Goal: Transaction & Acquisition: Purchase product/service

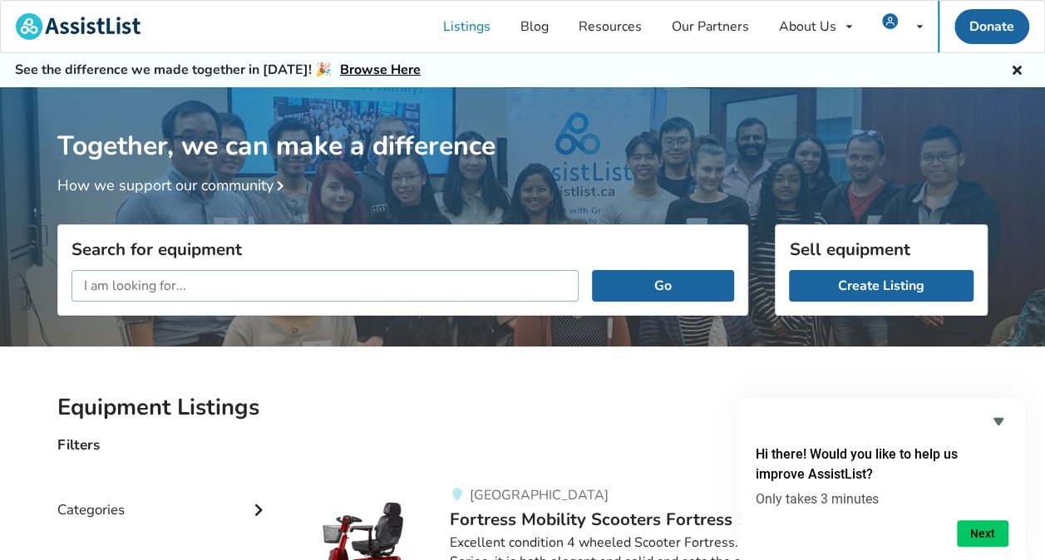
click at [189, 286] on input "text" at bounding box center [324, 286] width 507 height 32
click at [183, 287] on input "text" at bounding box center [324, 286] width 507 height 32
click at [186, 287] on input "text" at bounding box center [324, 286] width 507 height 32
click at [184, 284] on input "text" at bounding box center [324, 286] width 507 height 32
click at [179, 287] on input "text" at bounding box center [324, 286] width 507 height 32
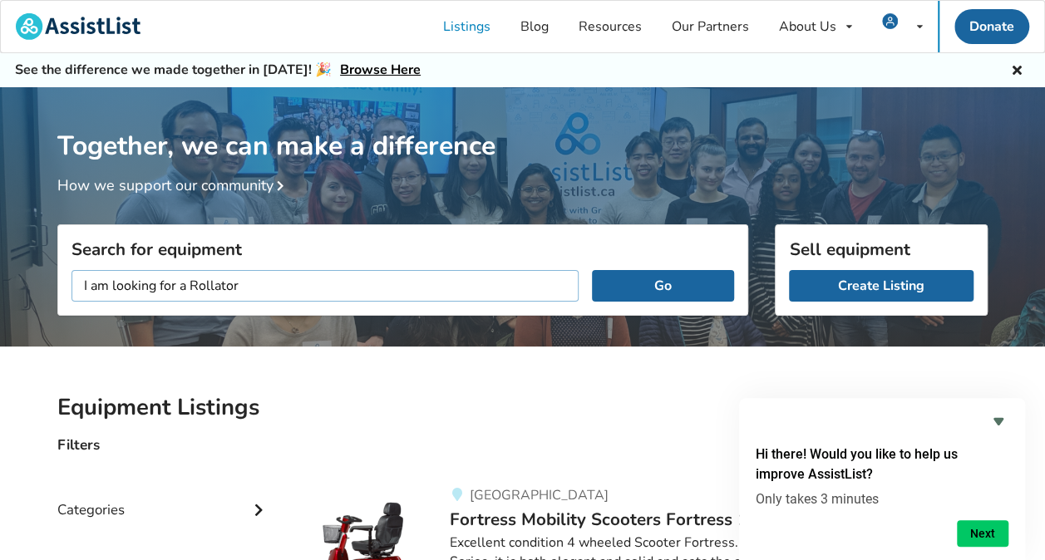
click at [241, 286] on input "I am looking for a Rollator" at bounding box center [324, 286] width 507 height 32
click at [386, 284] on input "I am looking for a Rollator collapsable light weight" at bounding box center [324, 286] width 507 height 32
type input "I am looking for a Rollator collapsable light weight for 6 foot person"
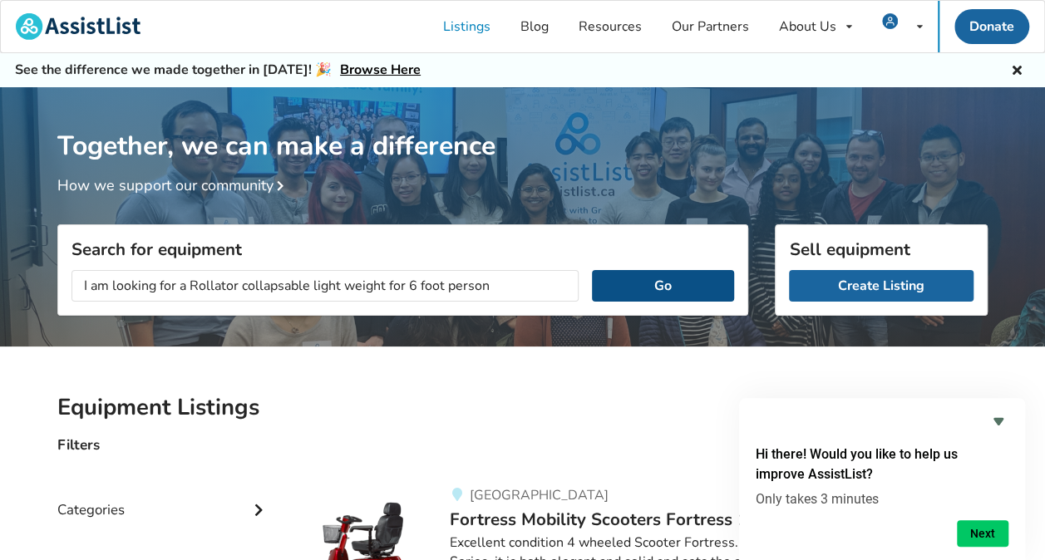
click at [631, 288] on button "Go" at bounding box center [663, 286] width 142 height 32
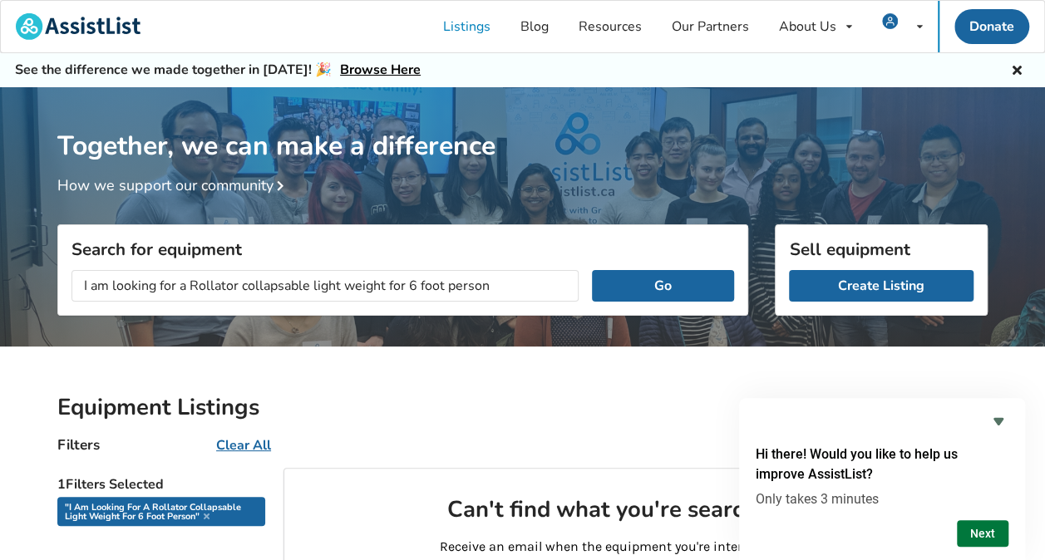
click at [969, 533] on button "Next" at bounding box center [983, 533] width 52 height 27
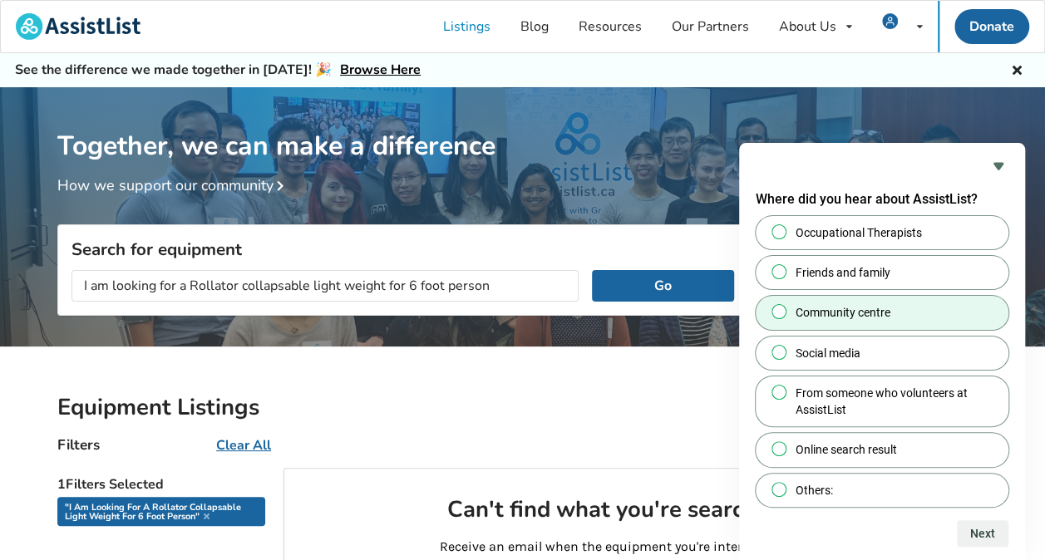
click at [777, 312] on input "Community centre" at bounding box center [779, 312] width 11 height 11
radio input "true"
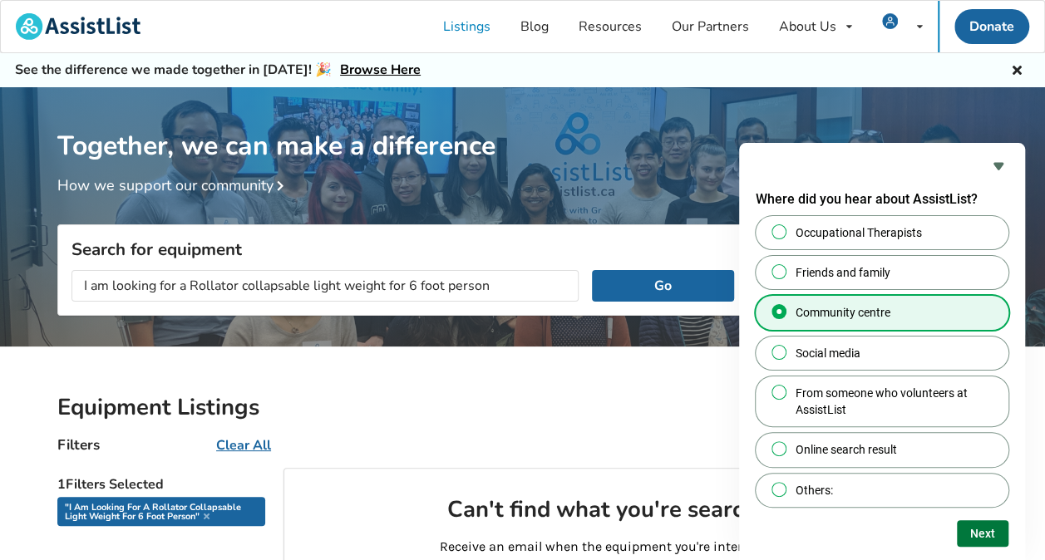
click at [985, 530] on button "Next" at bounding box center [983, 533] width 52 height 27
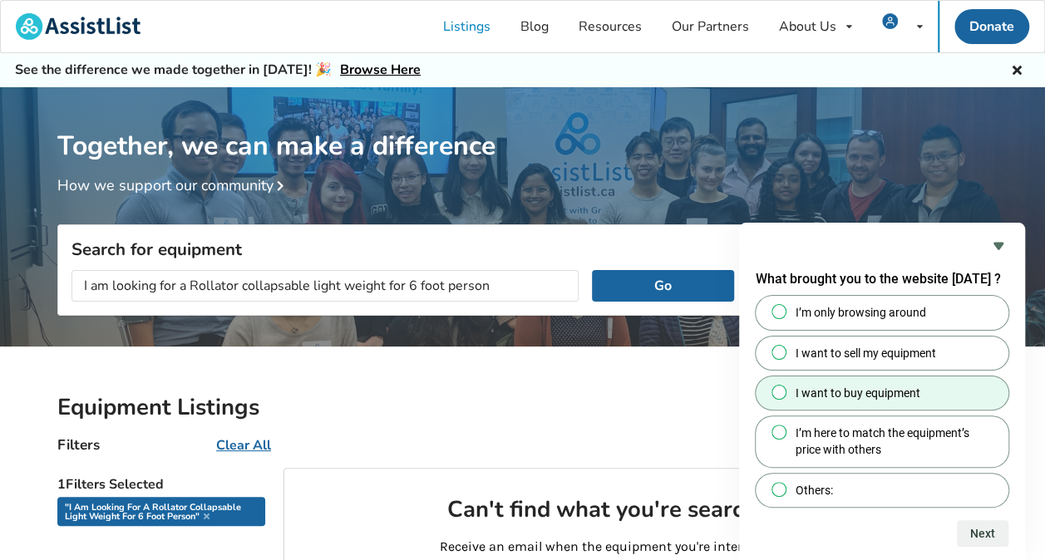
click at [780, 392] on input "I want to buy equipment" at bounding box center [779, 391] width 11 height 11
radio input "true"
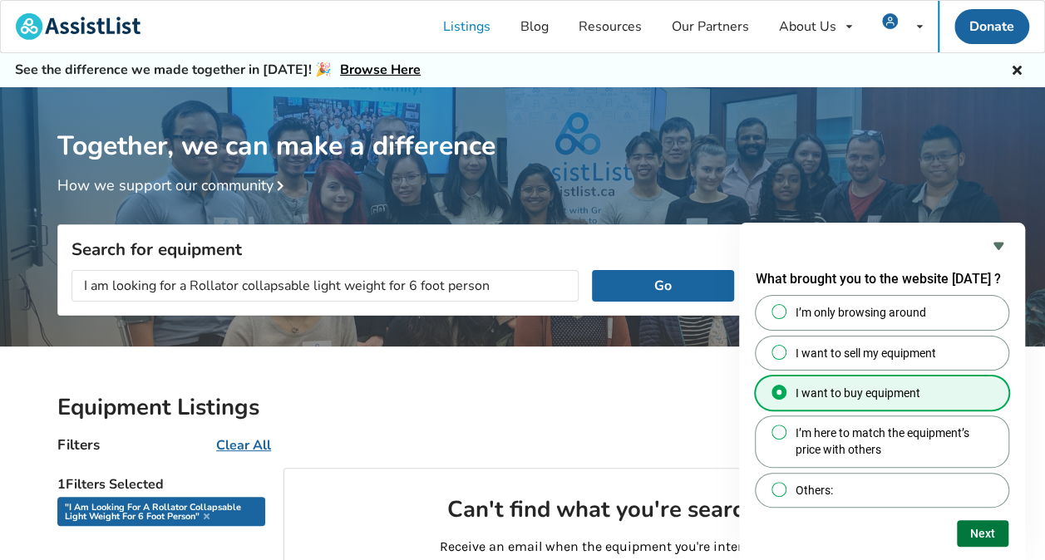
click at [989, 535] on button "Next" at bounding box center [983, 533] width 52 height 27
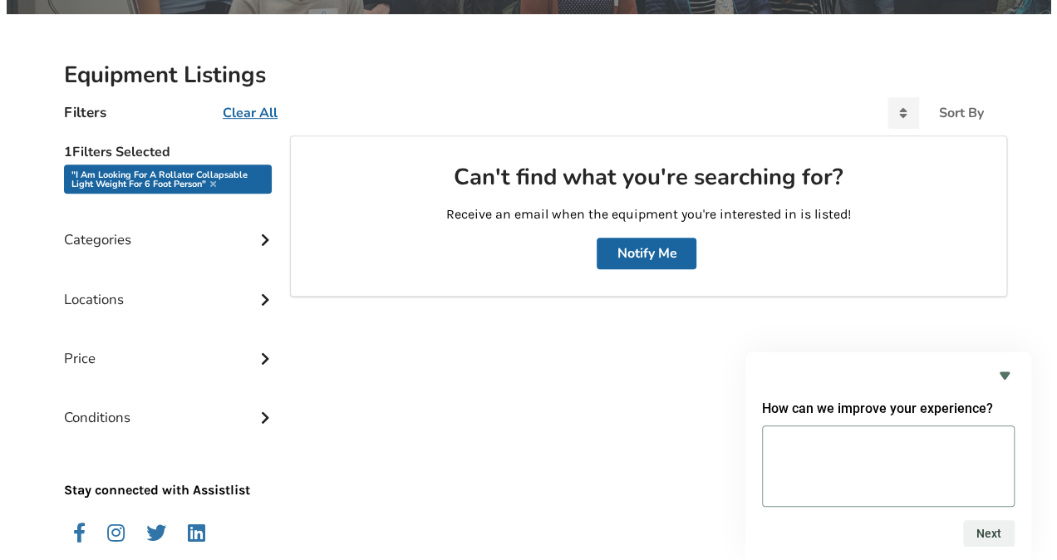
scroll to position [355, 0]
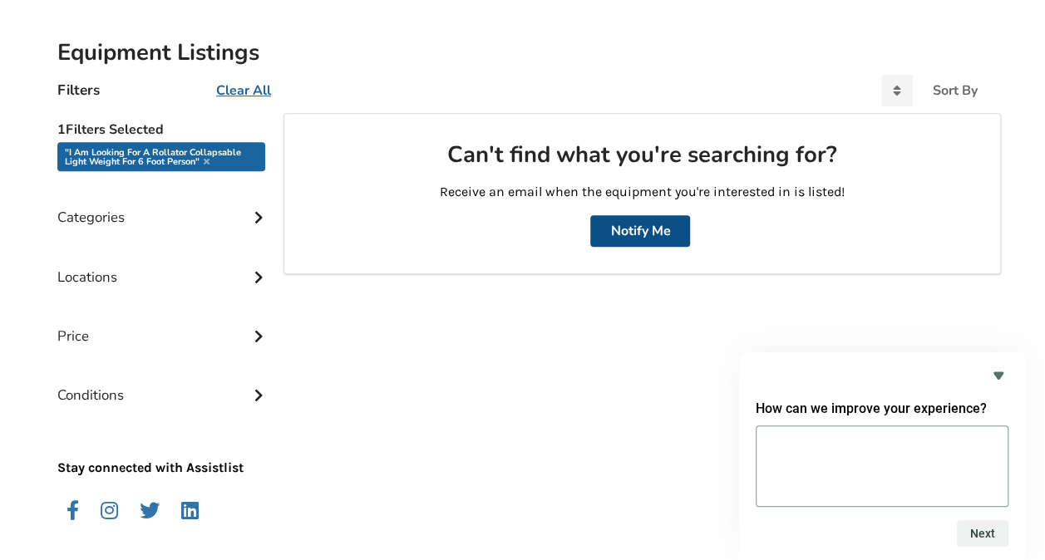
click at [637, 243] on button "Notify Me" at bounding box center [640, 231] width 100 height 32
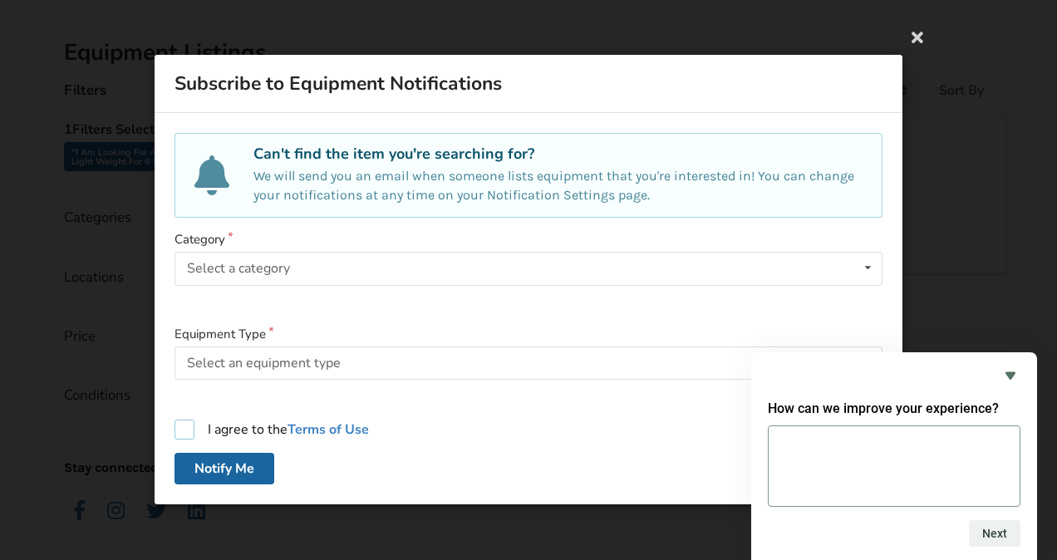
click at [182, 430] on label "I agree to the Terms of Use" at bounding box center [272, 431] width 194 height 20
checkbox input "true"
click at [245, 469] on button "Notify Me" at bounding box center [225, 470] width 100 height 32
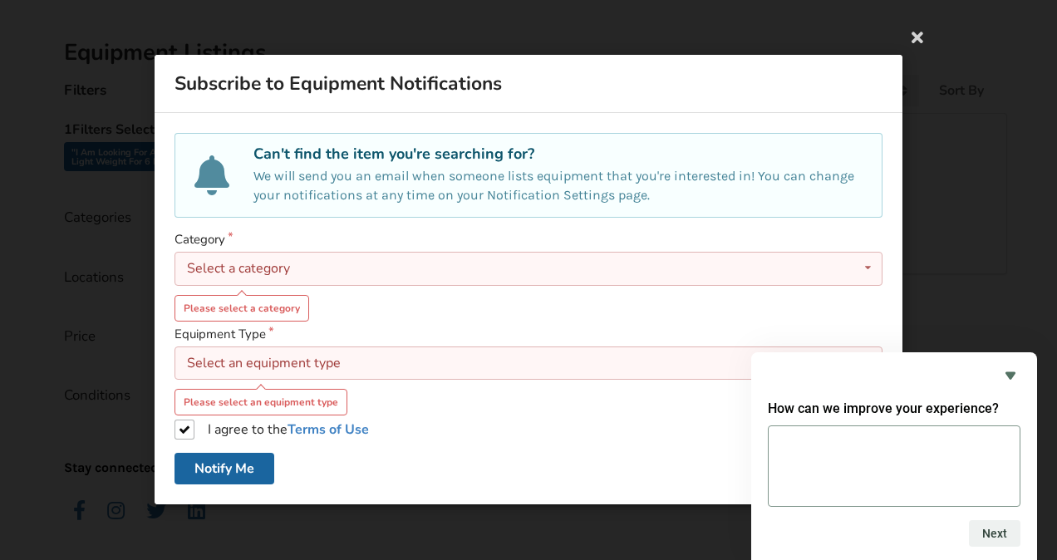
click at [296, 266] on div "Select a category Bathroom Safety Bedroom Equipment Daily Living Aids Mobility …" at bounding box center [529, 269] width 708 height 33
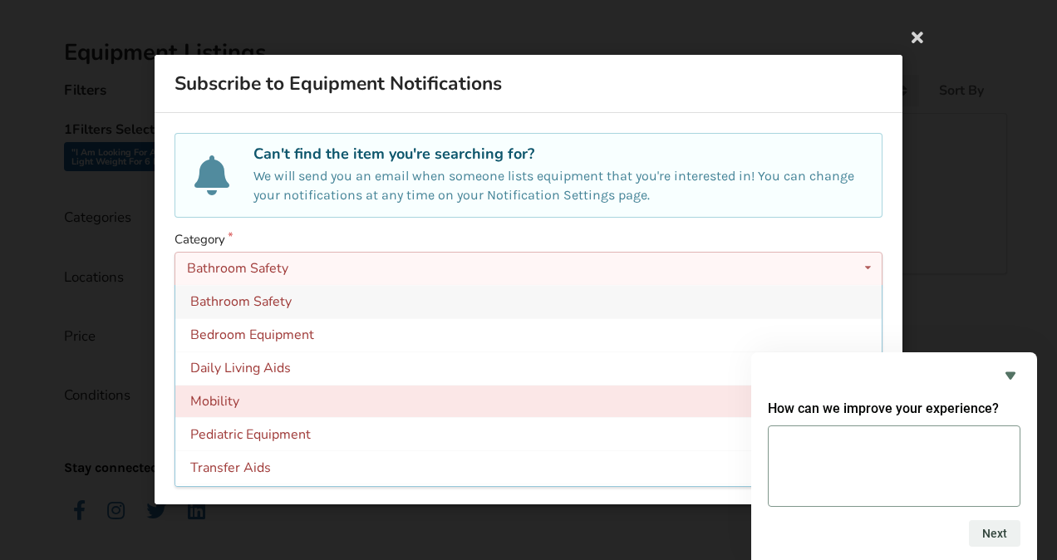
click at [223, 400] on span "Mobility" at bounding box center [214, 401] width 49 height 18
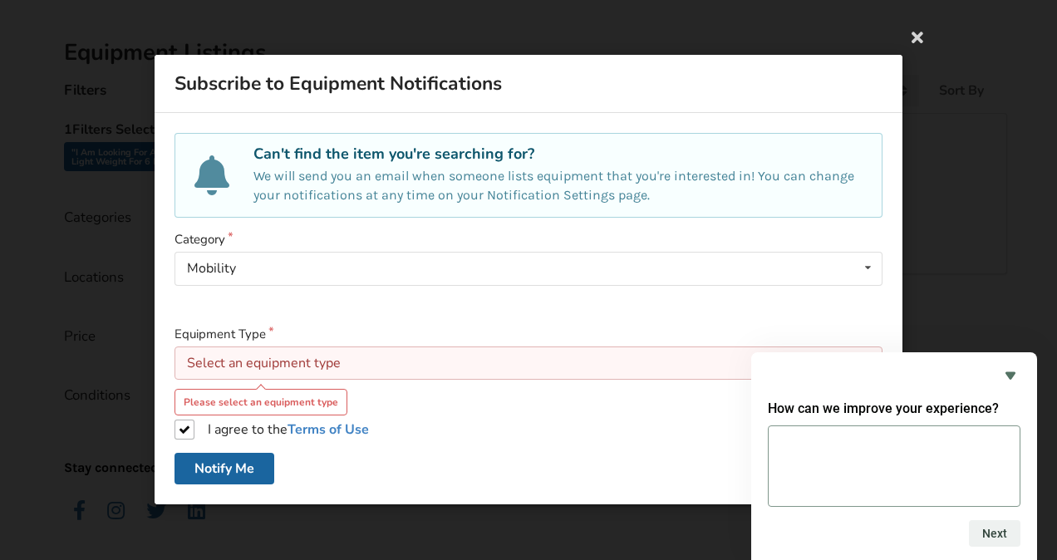
click at [196, 363] on div "Select an equipment type" at bounding box center [264, 363] width 154 height 13
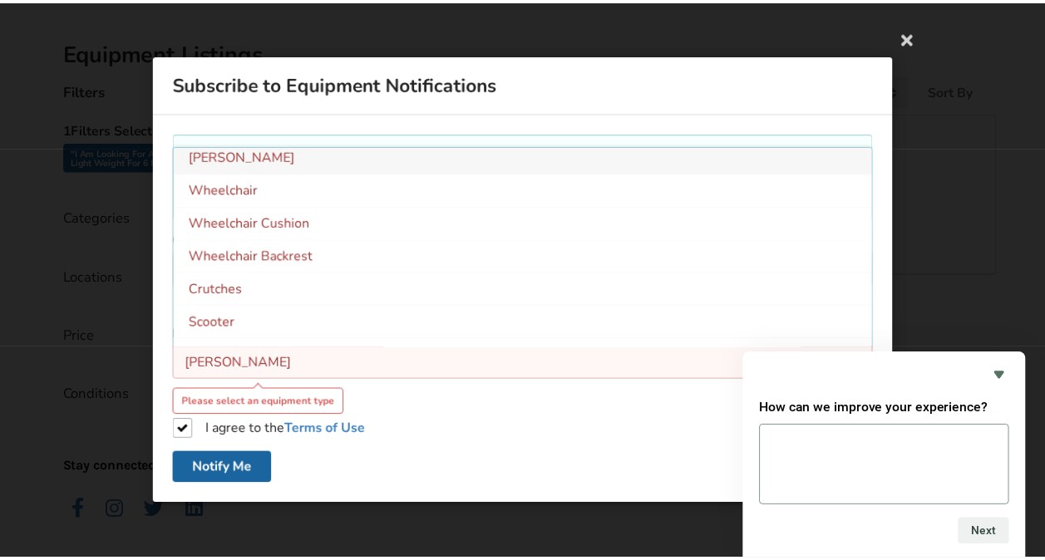
scroll to position [0, 0]
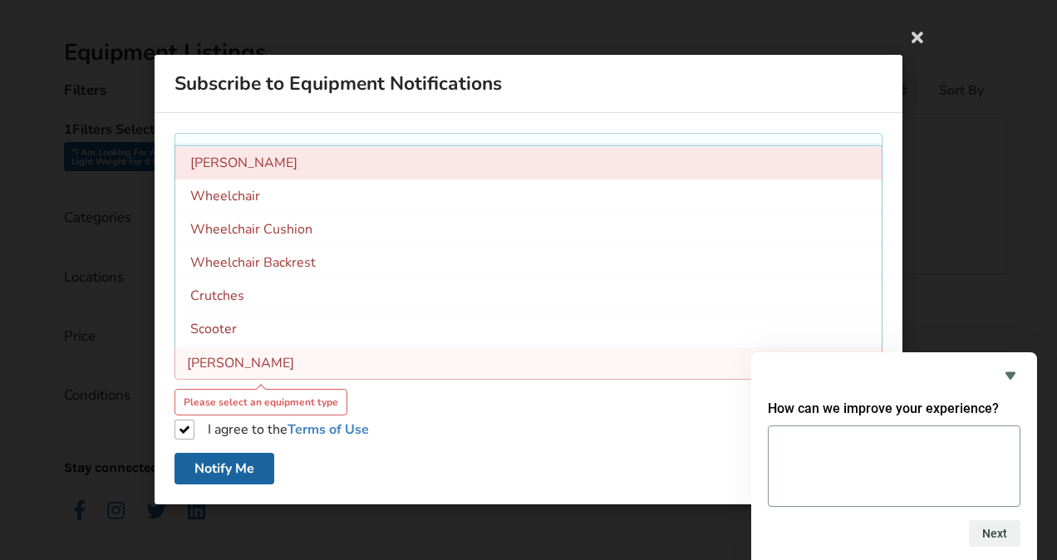
click at [229, 161] on span "Walker" at bounding box center [243, 164] width 107 height 18
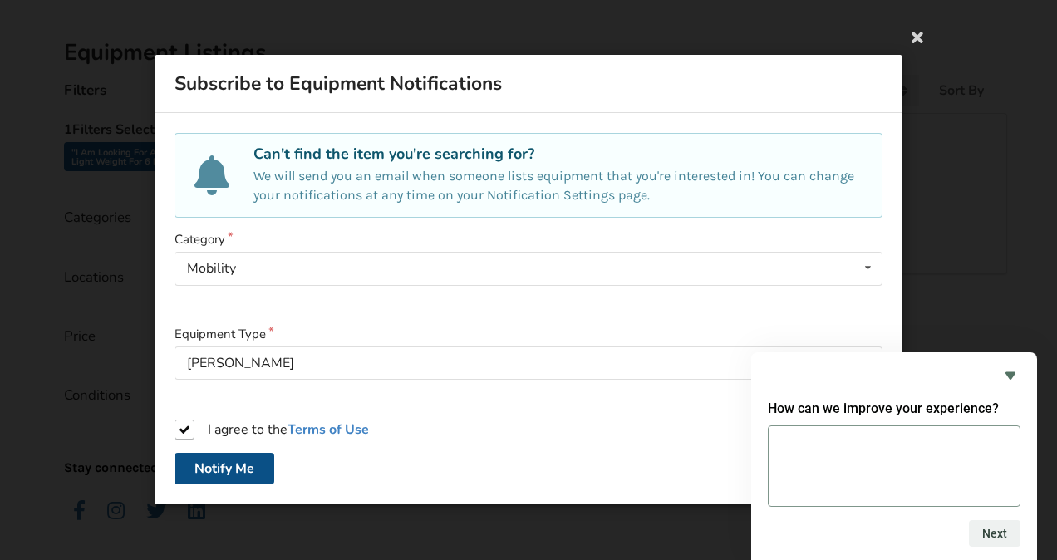
click at [243, 472] on button "Notify Me" at bounding box center [225, 470] width 100 height 32
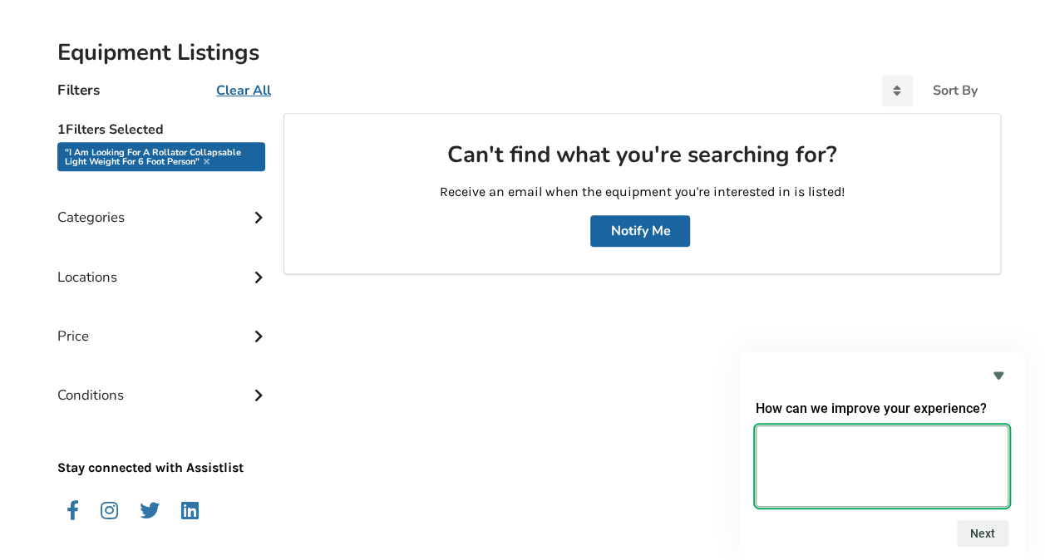
click at [766, 446] on textarea at bounding box center [881, 466] width 253 height 81
type textarea "notify me please"
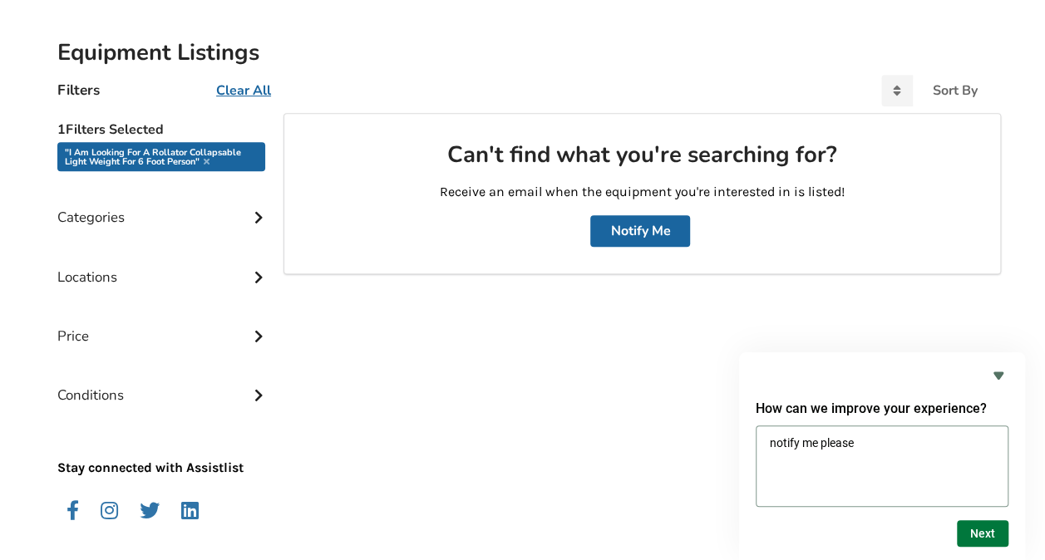
click at [986, 532] on button "Next" at bounding box center [983, 533] width 52 height 27
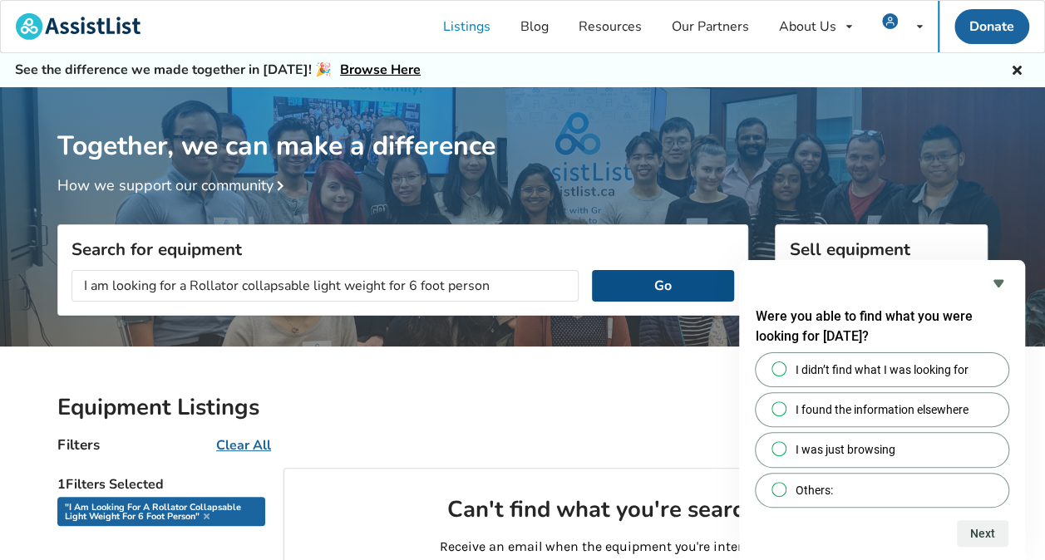
click at [659, 287] on button "Go" at bounding box center [663, 286] width 142 height 32
click at [659, 288] on button "Go" at bounding box center [663, 286] width 142 height 32
click at [253, 447] on u "Clear All" at bounding box center [243, 445] width 55 height 18
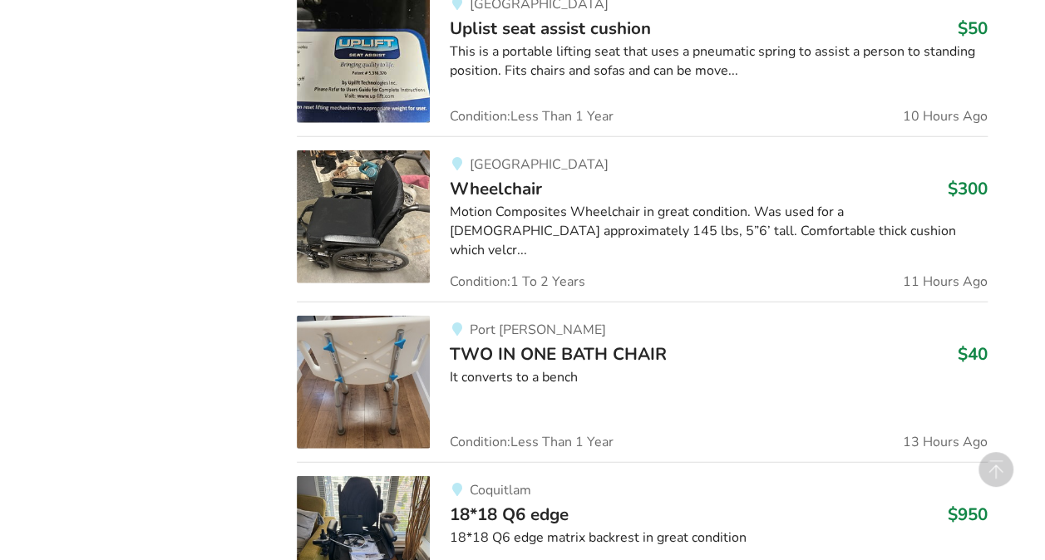
scroll to position [1973, 0]
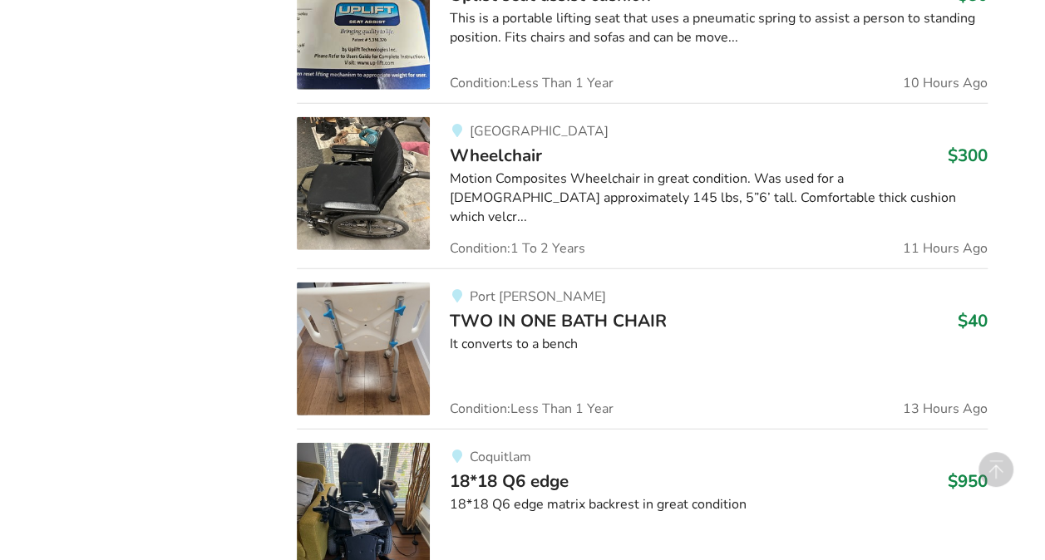
click at [366, 359] on img at bounding box center [363, 349] width 133 height 133
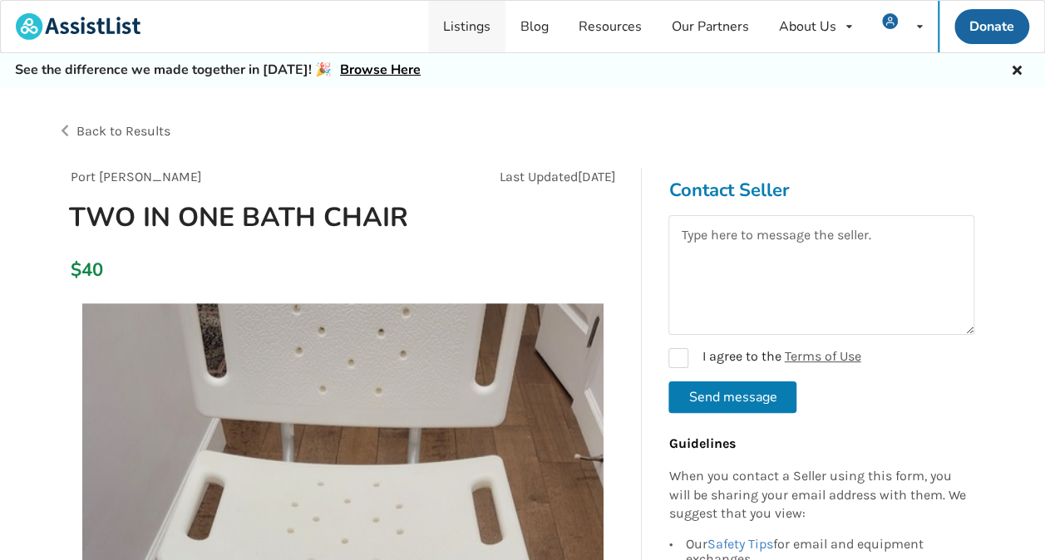
click at [475, 26] on link "Listings" at bounding box center [466, 27] width 77 height 52
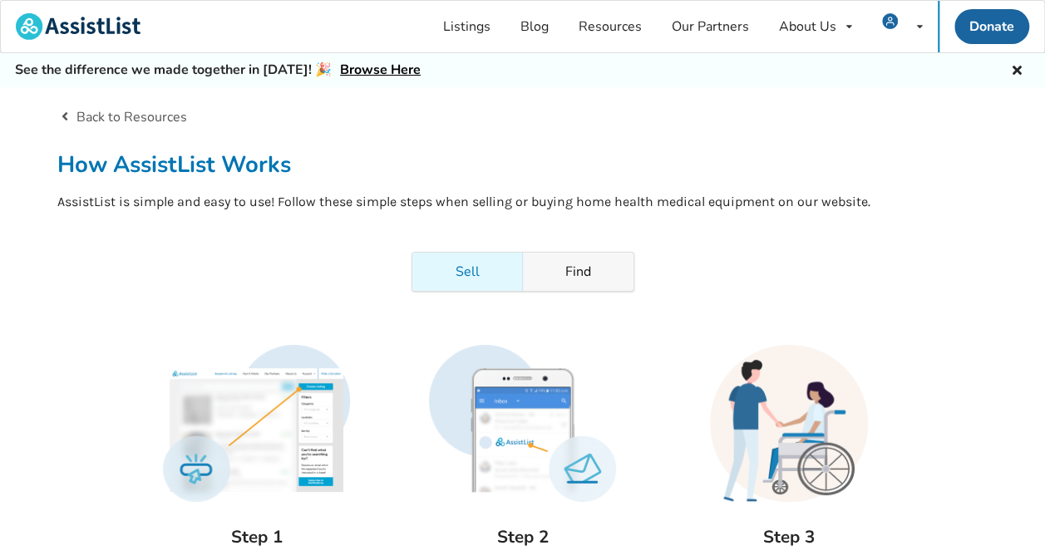
click at [573, 273] on link "Find" at bounding box center [578, 272] width 111 height 38
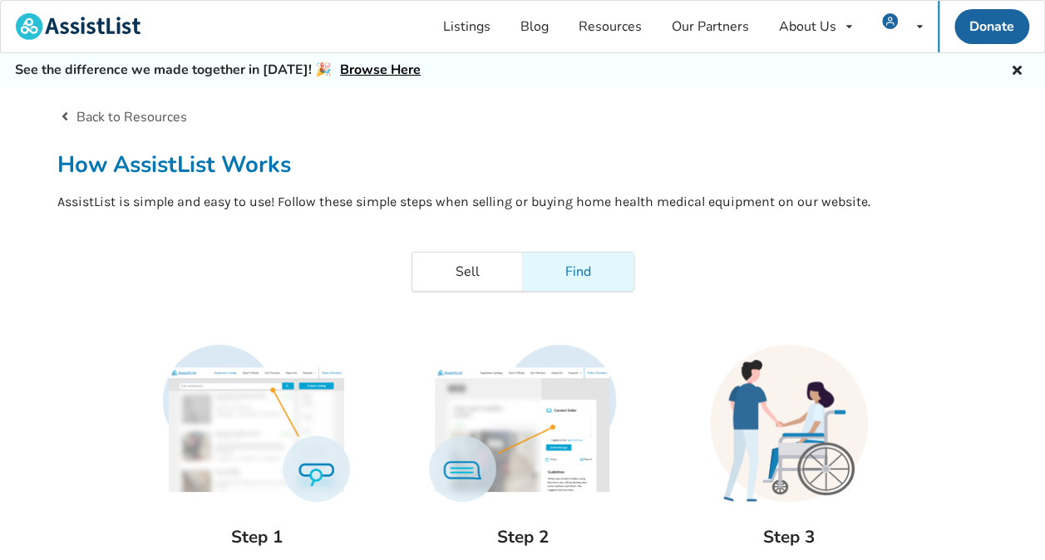
click at [296, 427] on img at bounding box center [256, 423] width 186 height 157
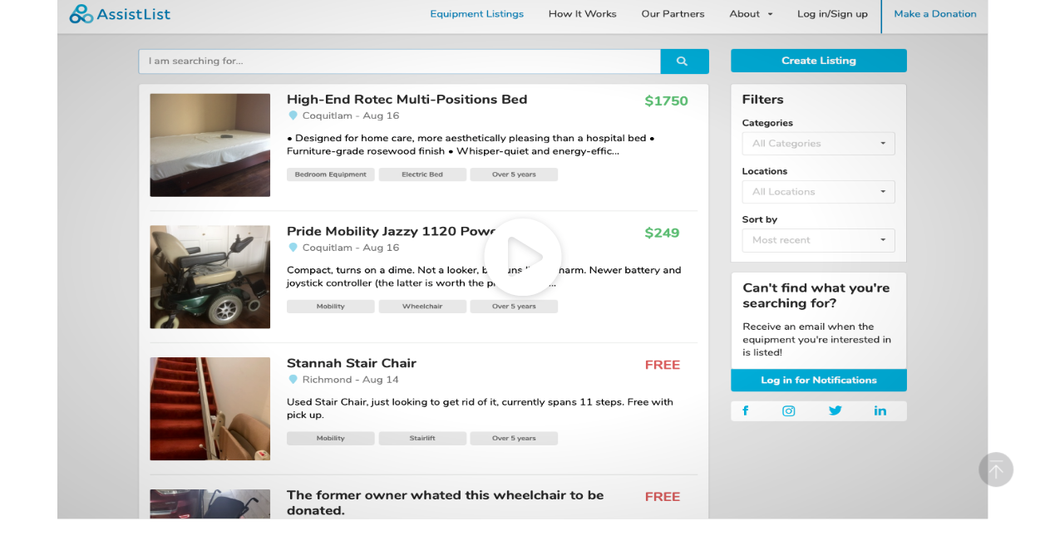
scroll to position [776, 0]
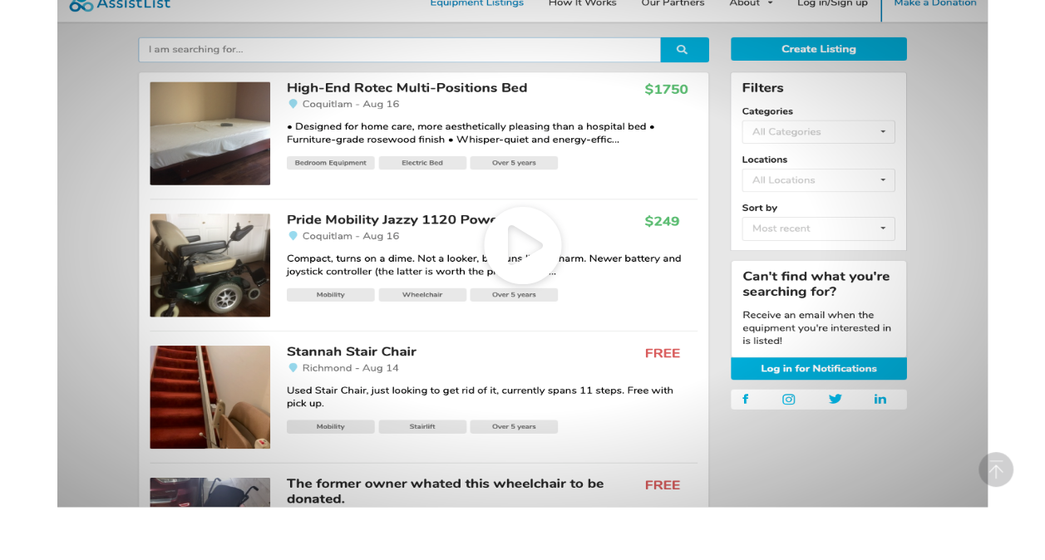
click at [580, 258] on icon at bounding box center [522, 244] width 930 height 523
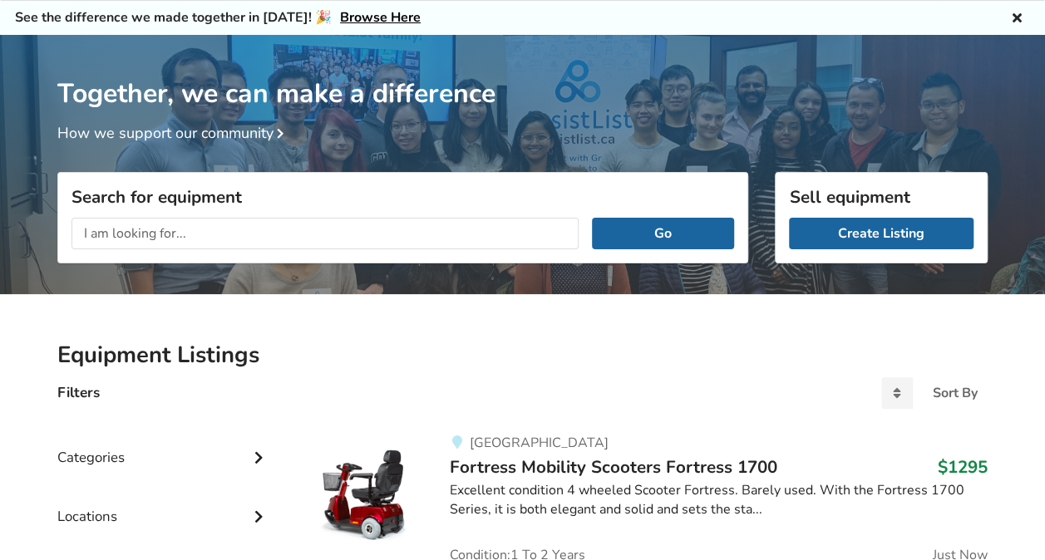
click at [114, 458] on div "Categories" at bounding box center [163, 445] width 213 height 59
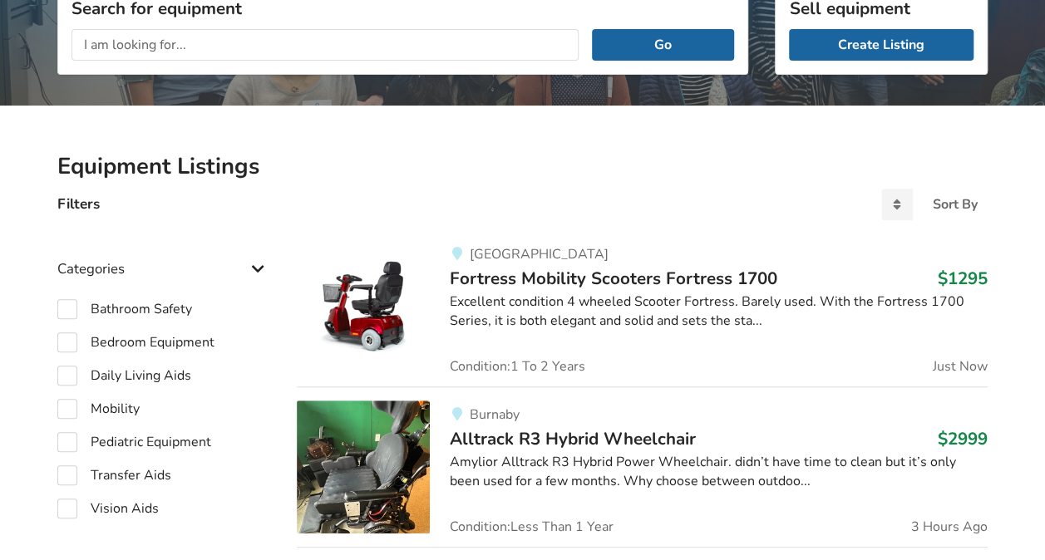
scroll to position [352, 0]
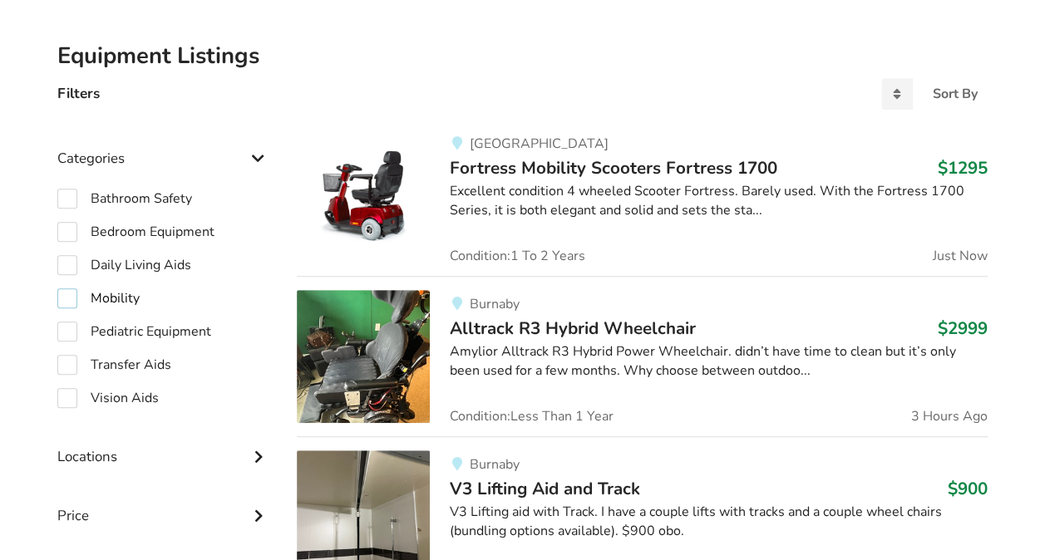
click at [68, 298] on label "Mobility" at bounding box center [98, 298] width 82 height 20
checkbox input "true"
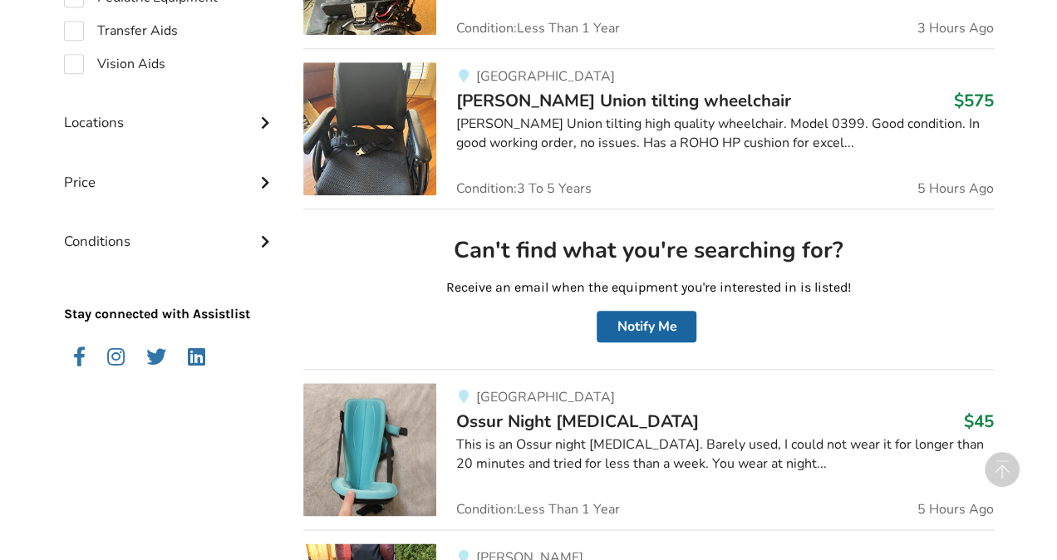
scroll to position [818, 0]
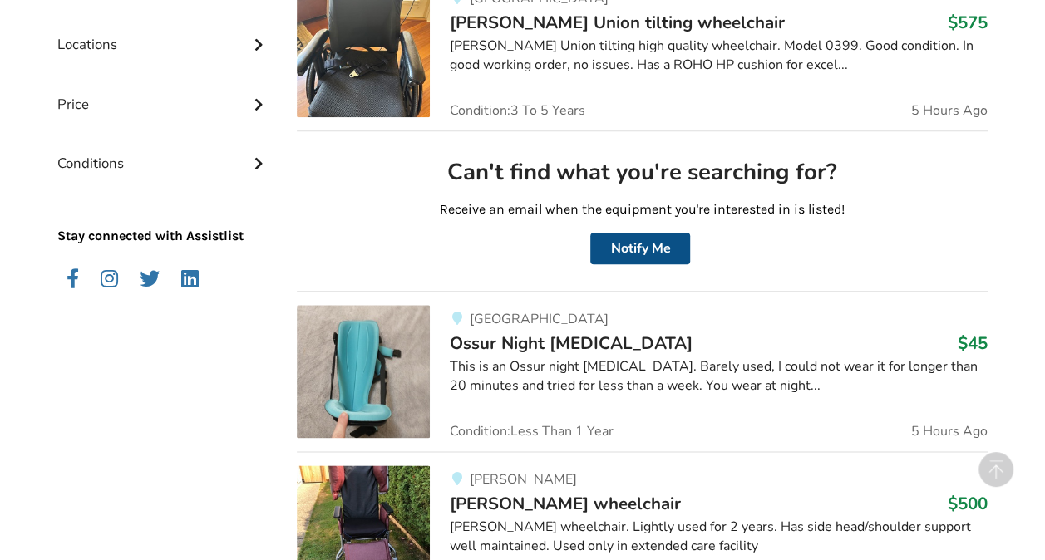
click at [645, 252] on button "Notify Me" at bounding box center [640, 249] width 100 height 32
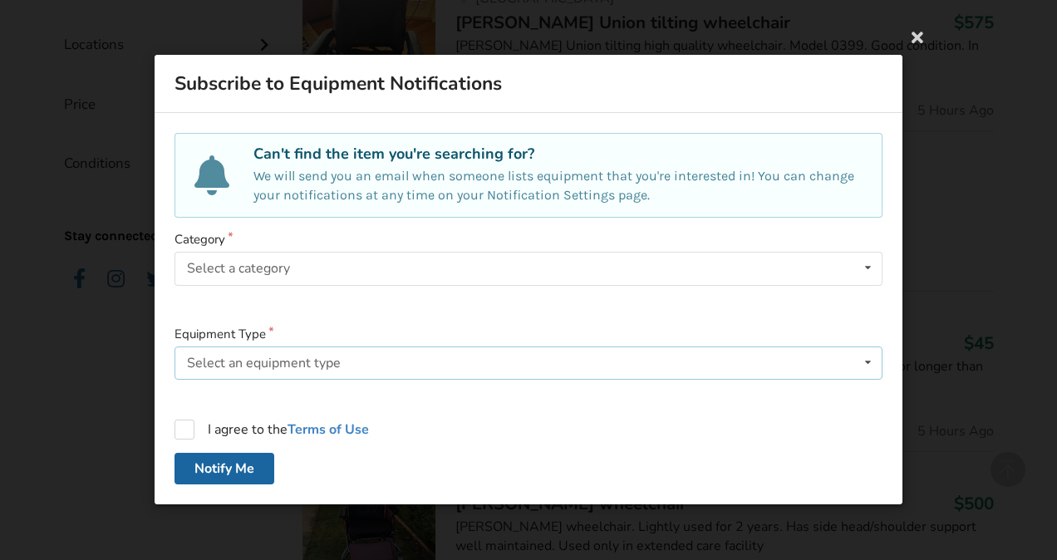
click at [868, 361] on icon at bounding box center [868, 362] width 24 height 31
